Goal: Transaction & Acquisition: Purchase product/service

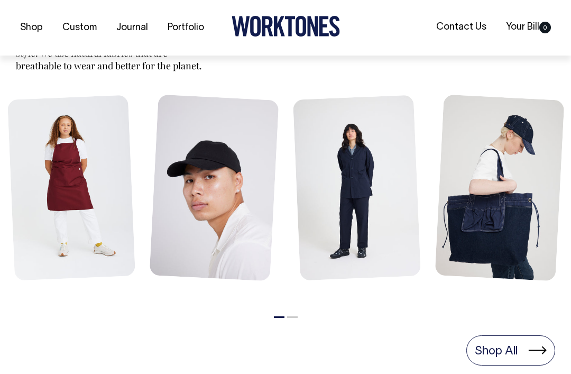
scroll to position [496, 0]
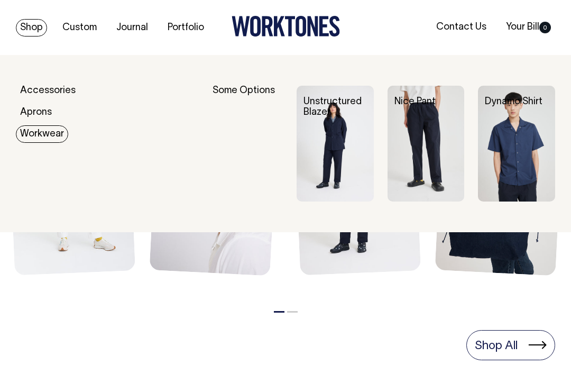
click at [523, 156] on img at bounding box center [516, 144] width 77 height 116
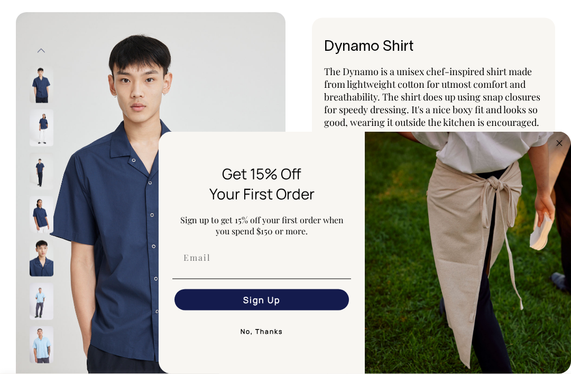
scroll to position [43, 0]
click at [278, 342] on button "No, Thanks" at bounding box center [261, 331] width 179 height 21
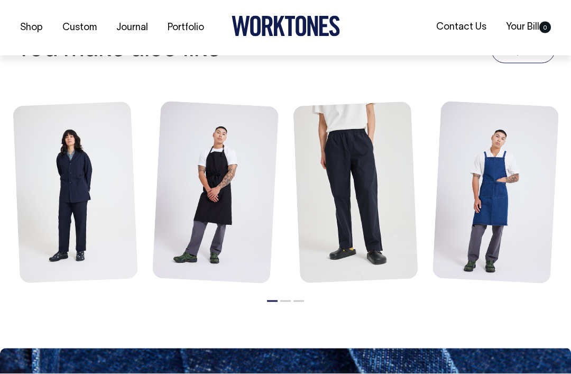
scroll to position [1310, 0]
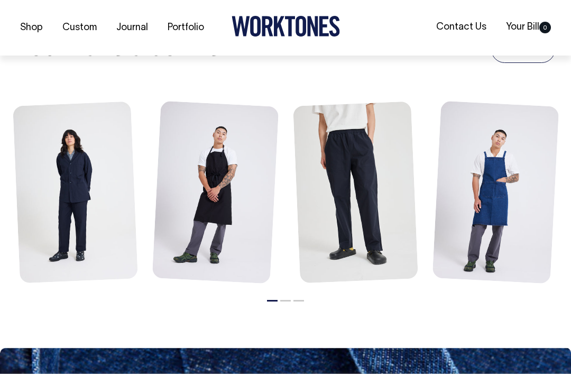
click at [52, 233] on link at bounding box center [75, 193] width 125 height 184
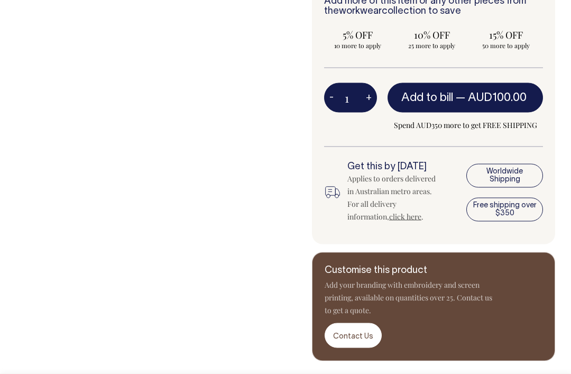
scroll to position [497, 0]
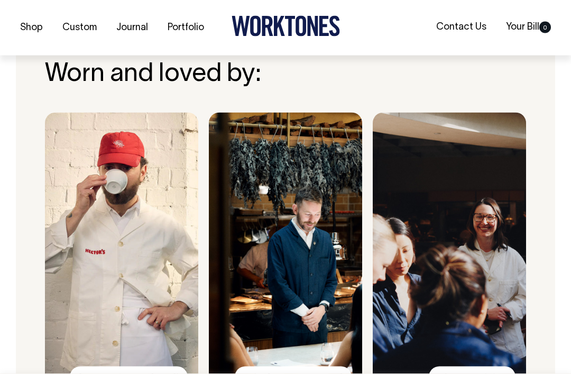
scroll to position [876, 0]
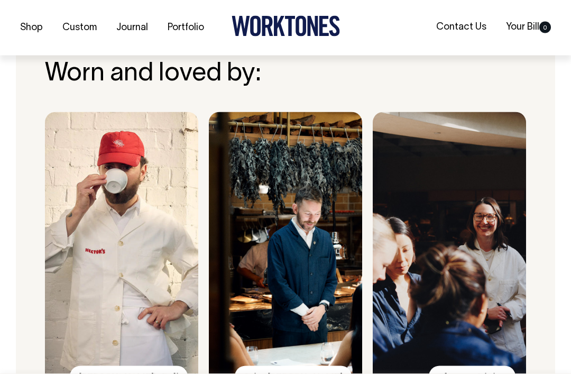
click at [71, 261] on img at bounding box center [121, 253] width 153 height 283
click at [108, 283] on img at bounding box center [121, 253] width 153 height 283
click at [135, 366] on div "[PERSON_NAME]'s Deli" at bounding box center [129, 376] width 118 height 21
click at [111, 269] on img at bounding box center [121, 253] width 153 height 283
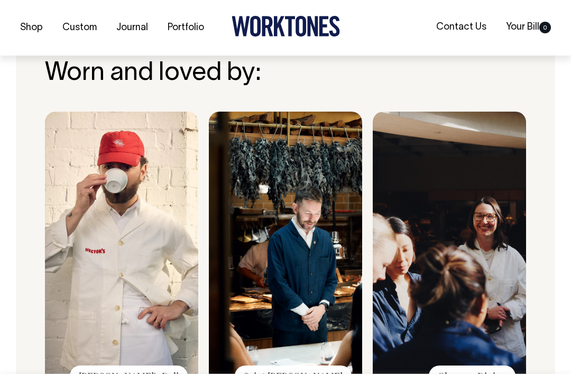
click at [89, 226] on img at bounding box center [121, 253] width 153 height 283
click at [136, 336] on img at bounding box center [121, 253] width 153 height 283
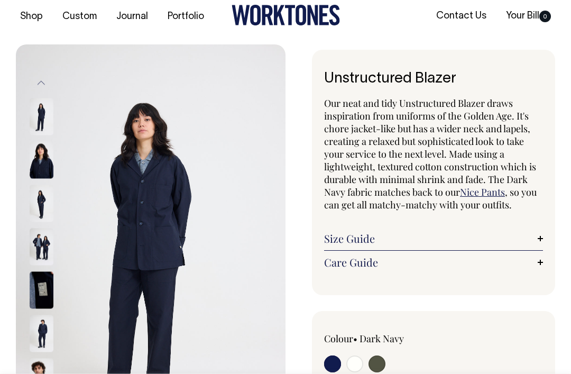
scroll to position [9, 0]
